Goal: Find specific page/section: Find specific page/section

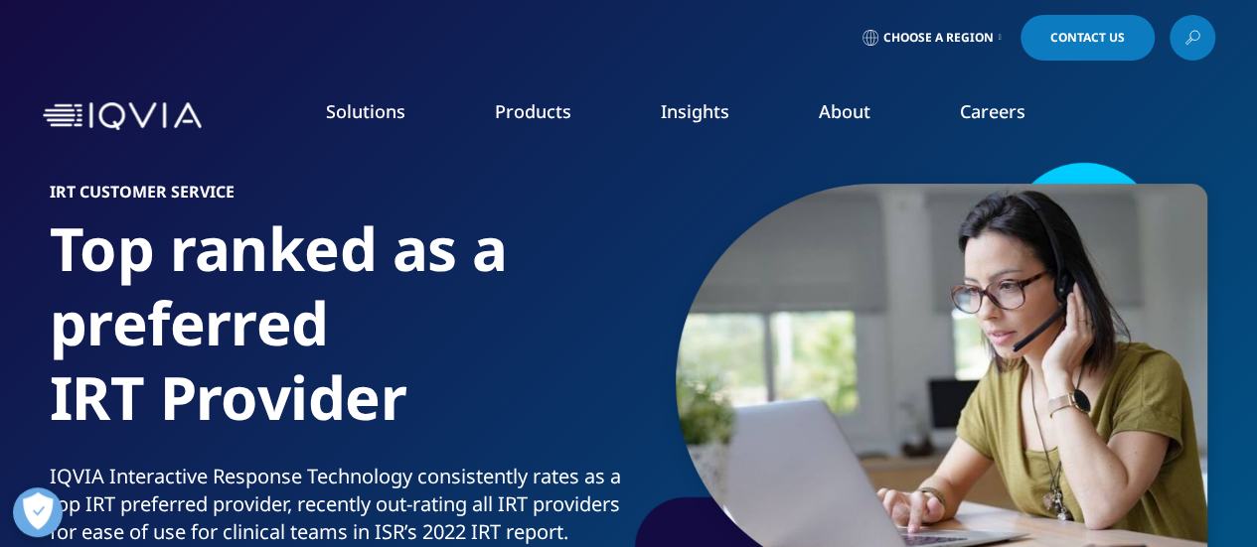
click at [986, 44] on span "Choose a Region" at bounding box center [938, 38] width 110 height 16
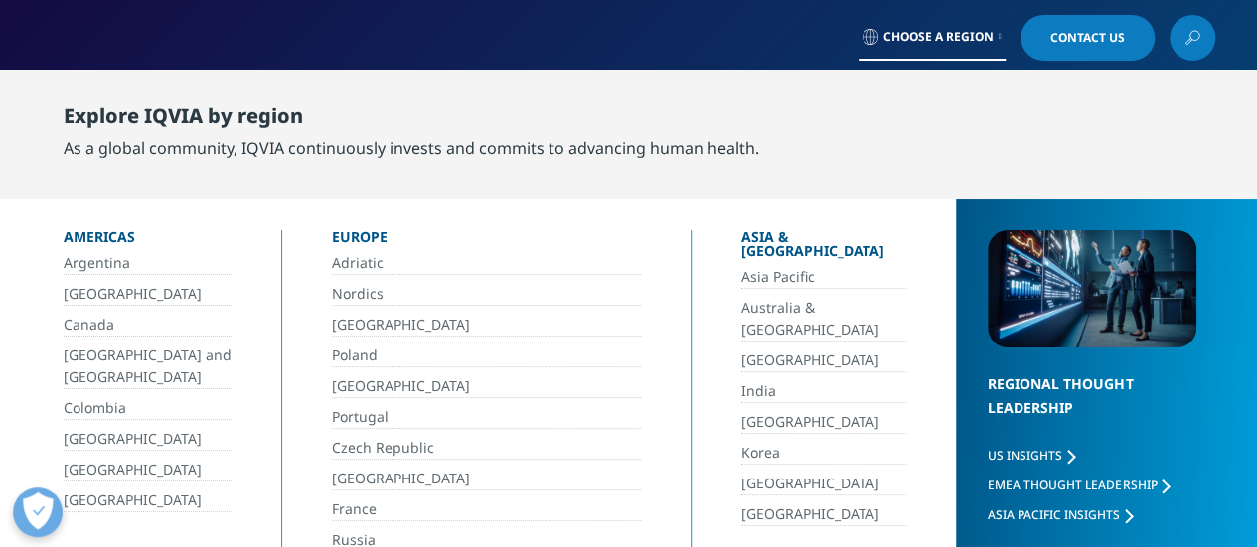
click at [779, 297] on link "Australia & [GEOGRAPHIC_DATA]" at bounding box center [824, 319] width 166 height 45
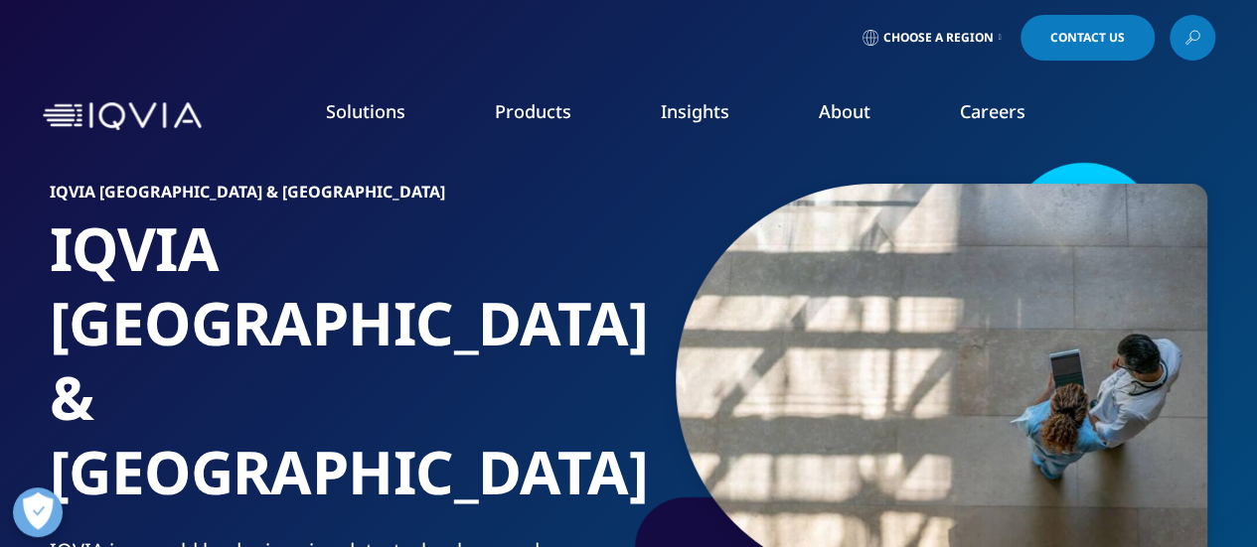
drag, startPoint x: 1271, startPoint y: 389, endPoint x: 1271, endPoint y: -21, distance: 410.3
